Goal: Check status: Check status

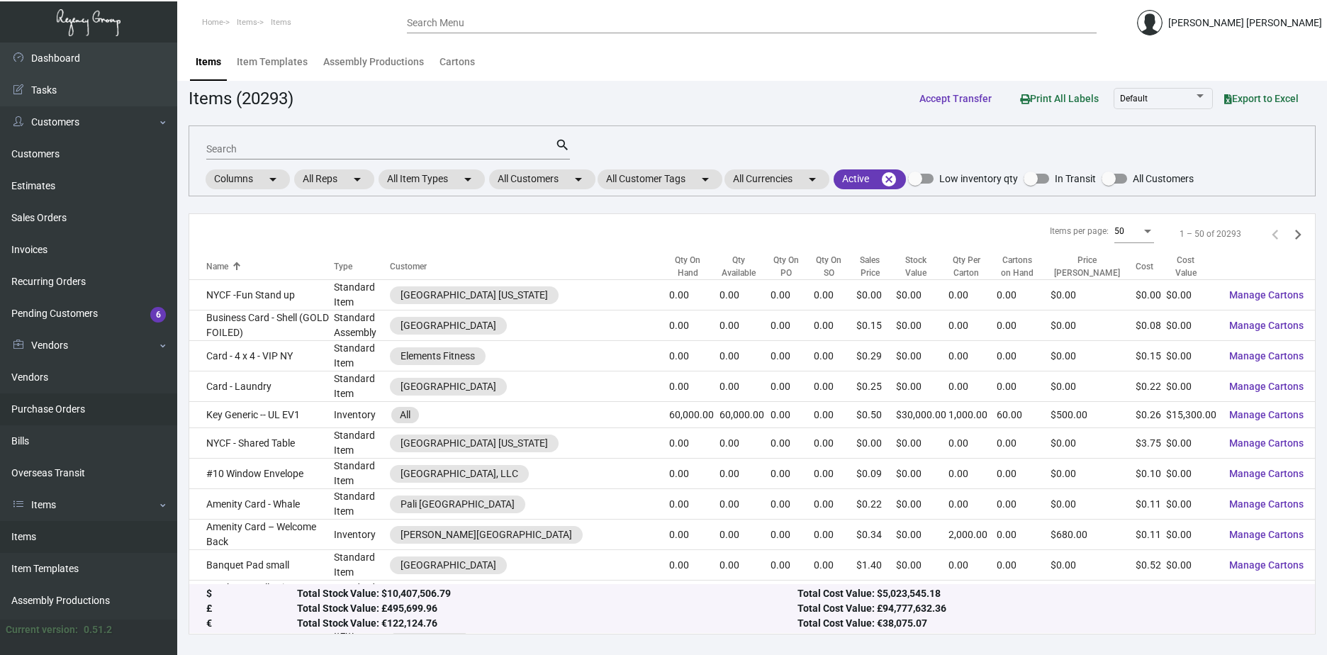
click at [59, 404] on link "Purchase Orders" at bounding box center [88, 409] width 177 height 32
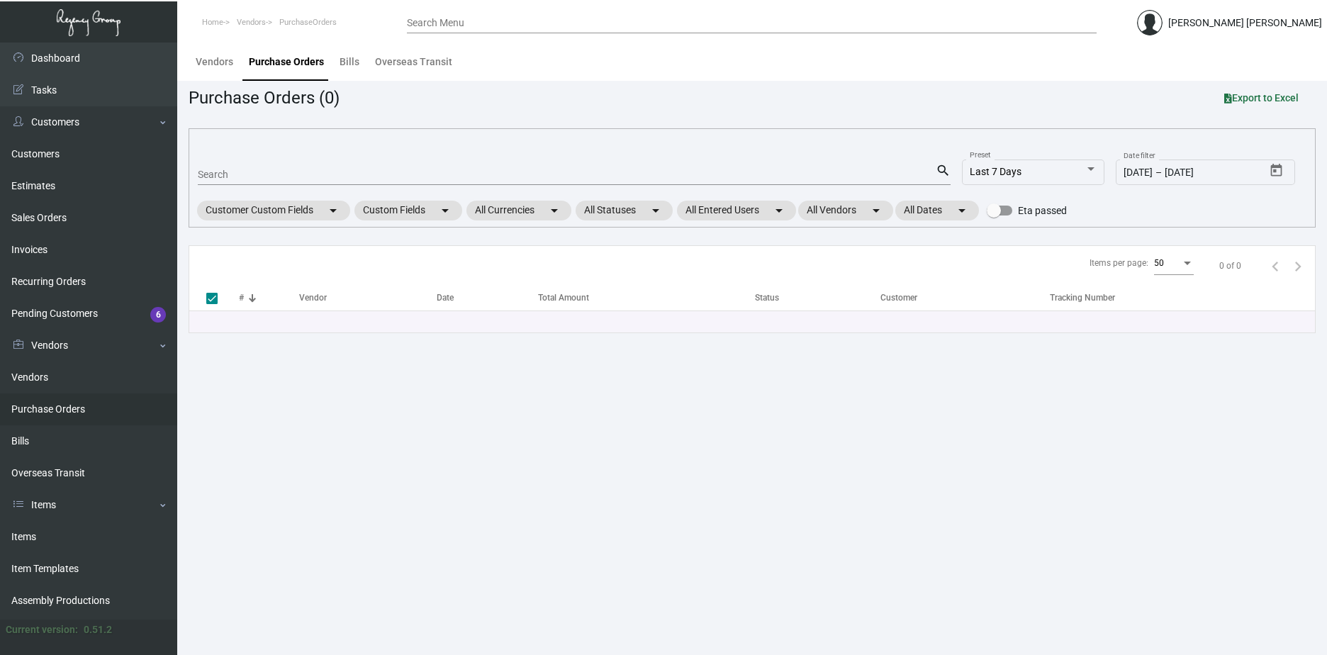
click at [257, 171] on input "Search" at bounding box center [567, 174] width 738 height 11
paste input "103953"
type input "103953"
checkbox input "false"
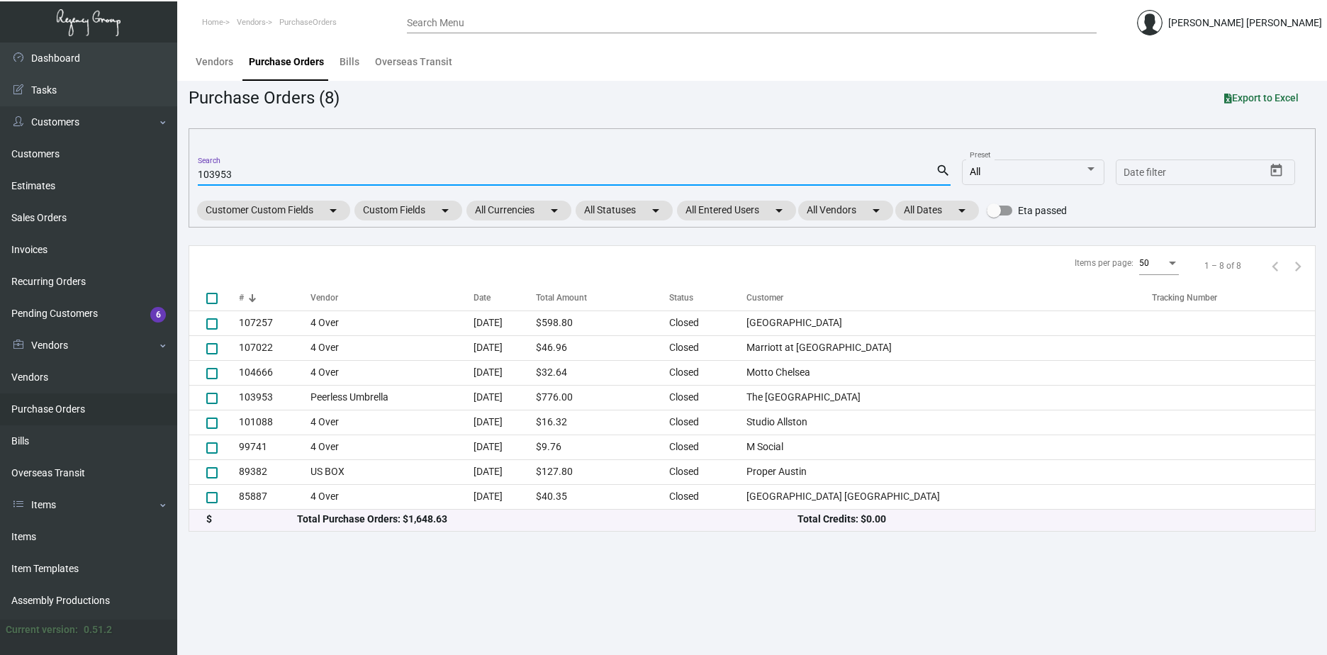
type input "103953"
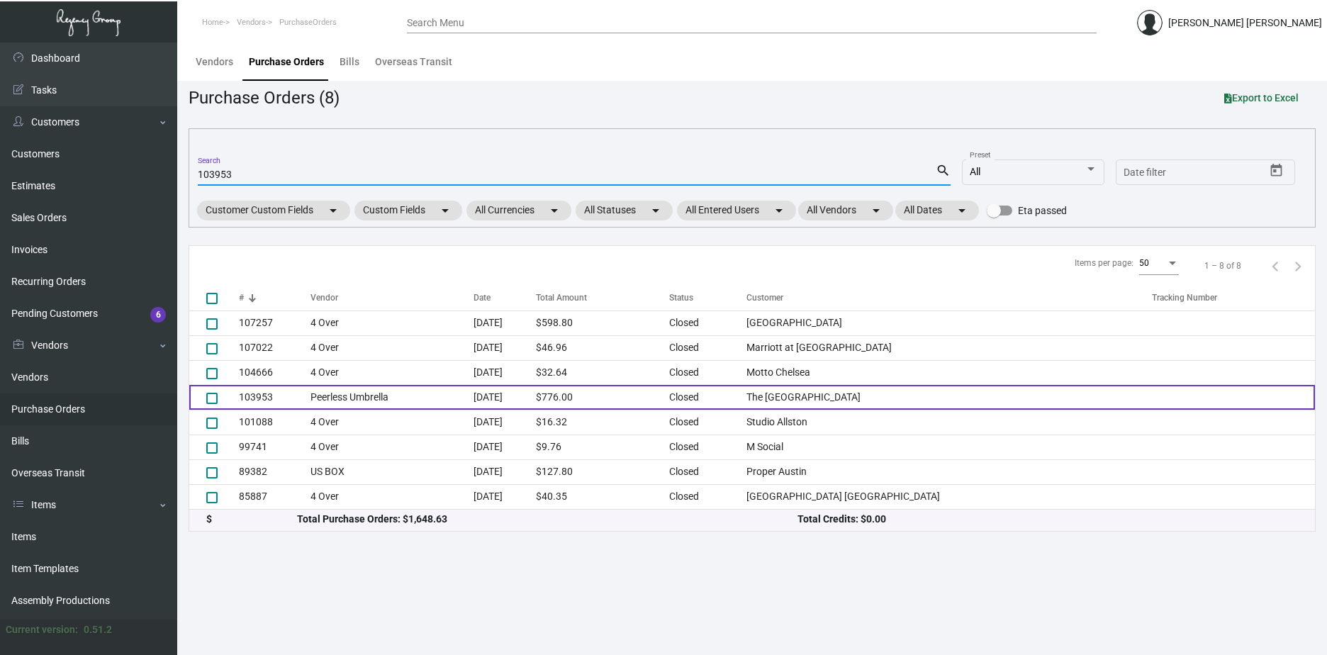
click at [409, 392] on td "Peerless Umbrella" at bounding box center [392, 397] width 163 height 25
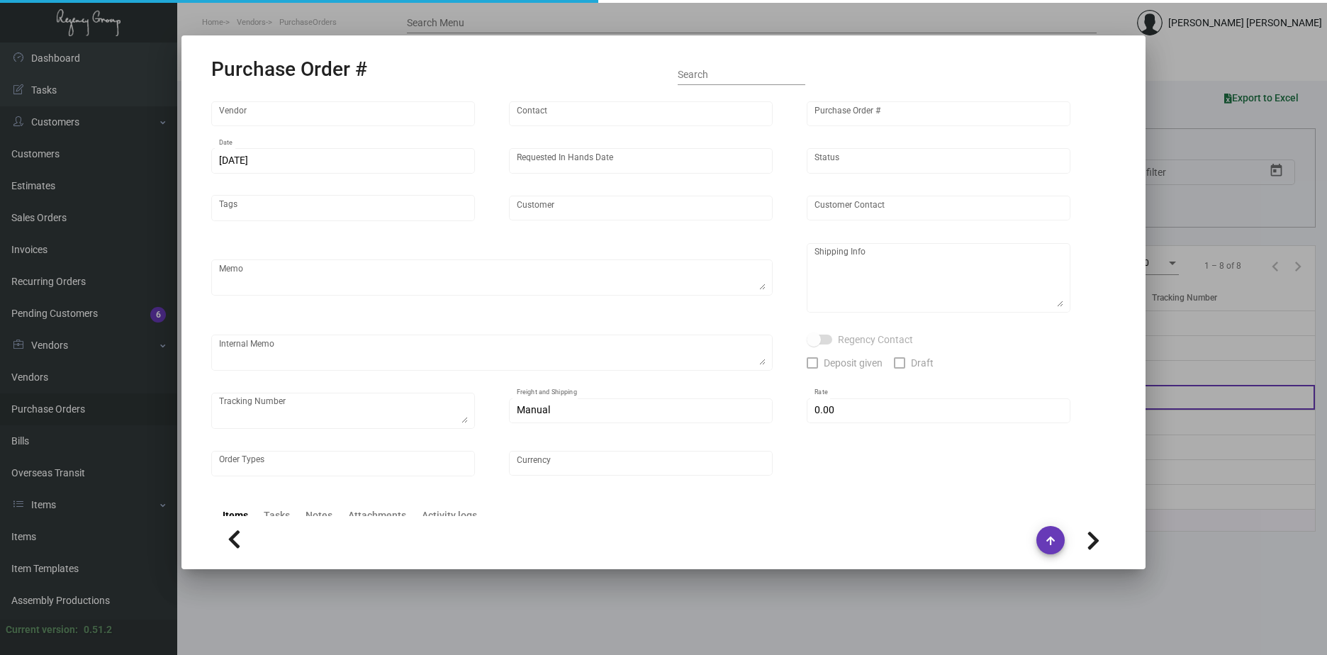
type input "Peerless Umbrella"
type input "Order Entry"
type input "103953"
type input "[DATE]"
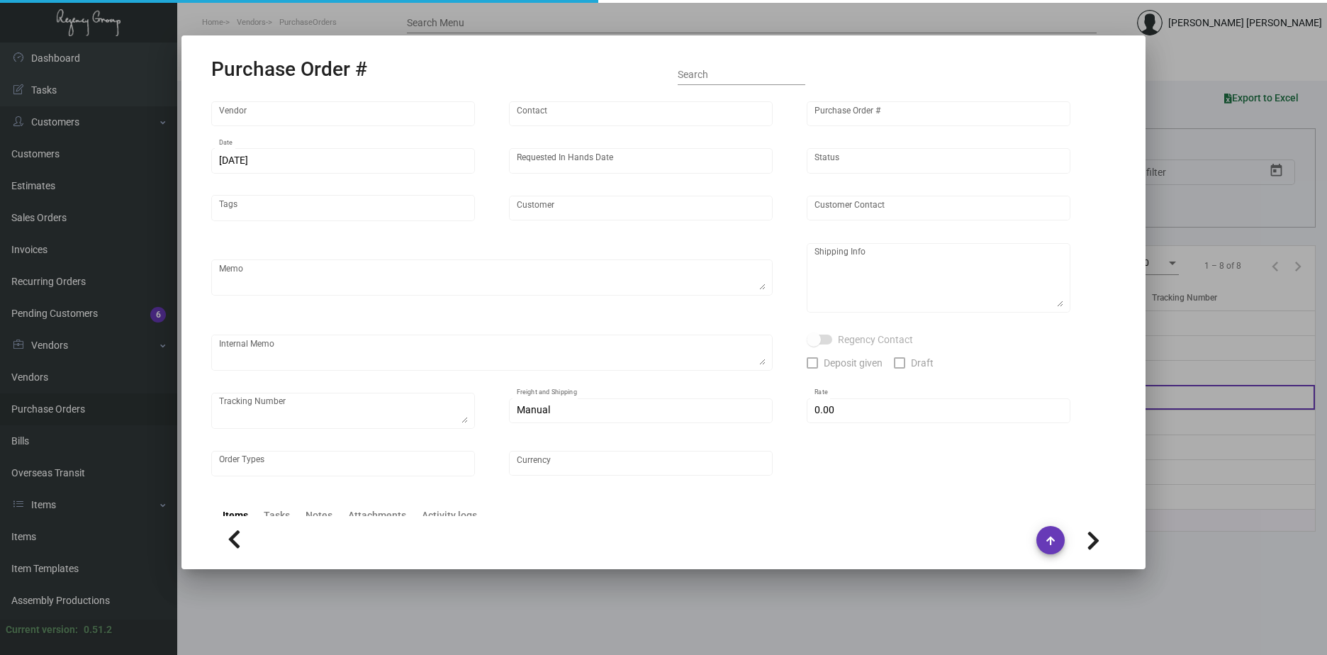
type input "The [GEOGRAPHIC_DATA]"
type input "[PERSON_NAME]"
type textarea "When ready to ship, contact: [EMAIL_ADDRESS][DOMAIN_NAME] for all shipments UPS…"
type textarea "[PERSON_NAME] The [GEOGRAPHIC_DATA] [STREET_ADDRESS][US_STATE]"
type input "$ 0.00"
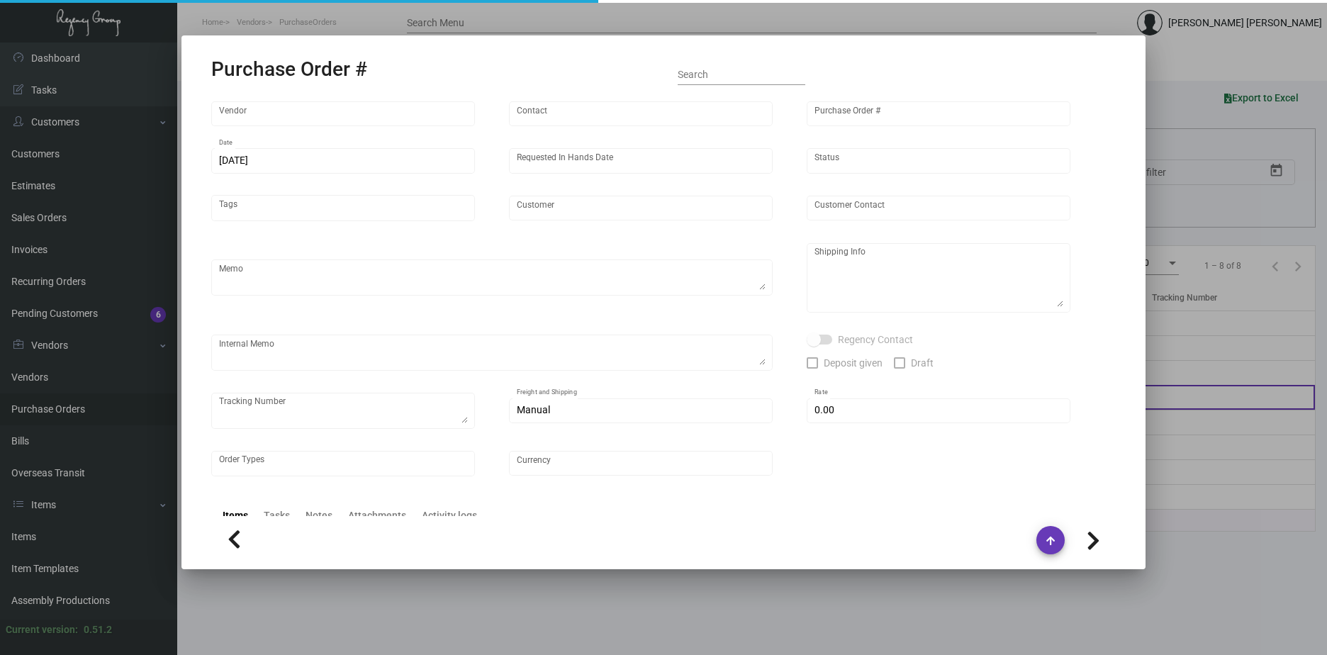
type input "United States Dollar $"
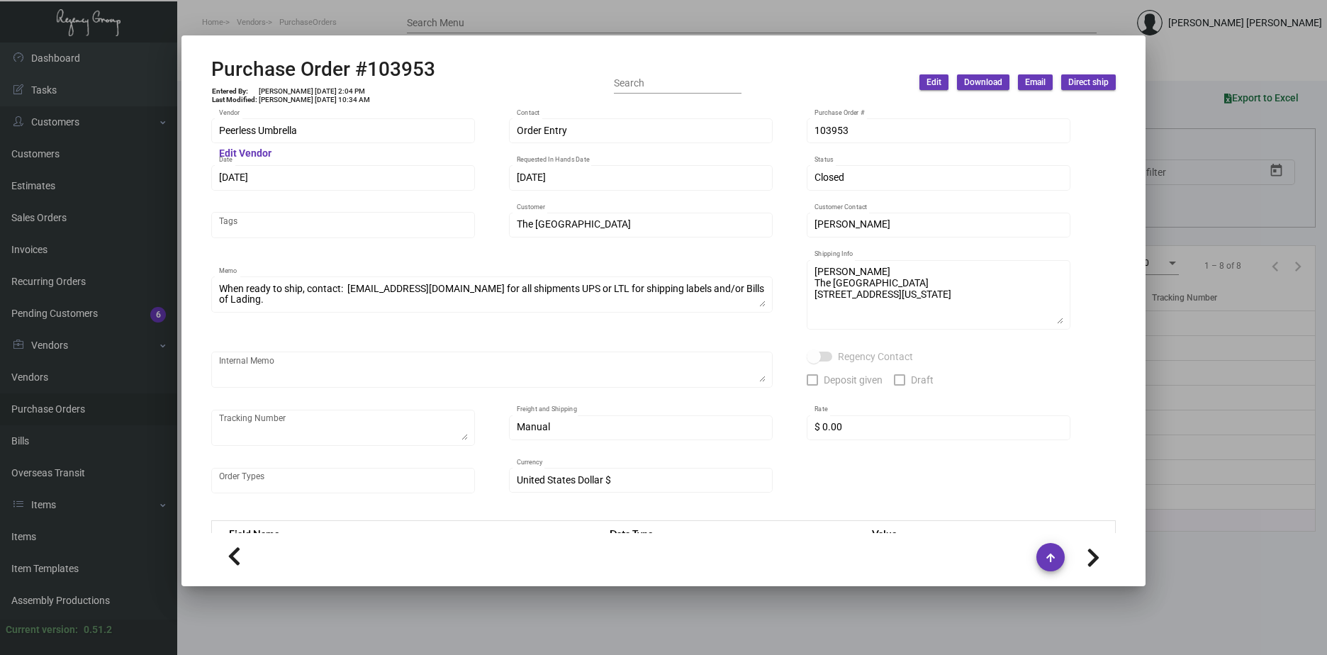
click at [442, 71] on div "Purchase Order #103953 Entered By: [PERSON_NAME] [DATE] 2:04 PM Last Modified: …" at bounding box center [663, 82] width 905 height 50
drag, startPoint x: 457, startPoint y: 69, endPoint x: 369, endPoint y: 69, distance: 87.9
click at [369, 69] on div "Purchase Order #103953 Entered By: [PERSON_NAME] [DATE] 2:04 PM Last Modified: …" at bounding box center [663, 82] width 905 height 50
copy h2 "103953"
